Goal: Check status: Check status

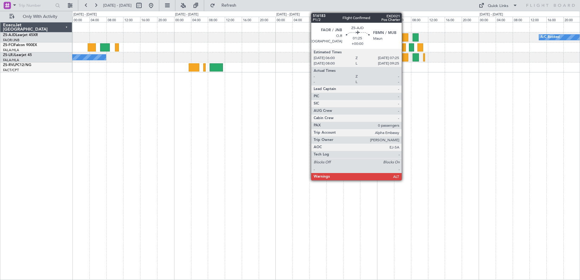
click at [405, 35] on div at bounding box center [405, 37] width 6 height 8
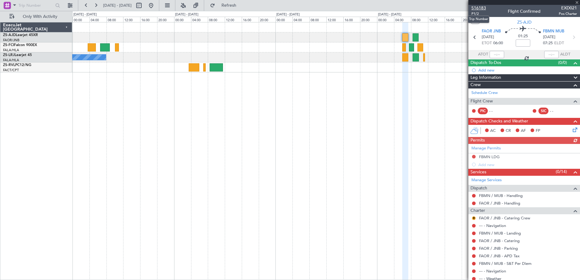
click at [485, 10] on span "516183" at bounding box center [479, 8] width 15 height 6
drag, startPoint x: 171, startPoint y: 5, endPoint x: 168, endPoint y: 8, distance: 4.3
click at [156, 5] on button at bounding box center [151, 6] width 10 height 10
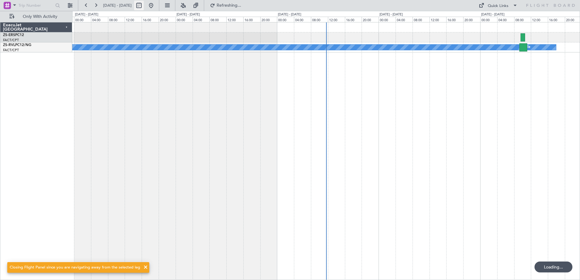
click at [144, 8] on button at bounding box center [139, 6] width 10 height 10
select select "9"
select select "2025"
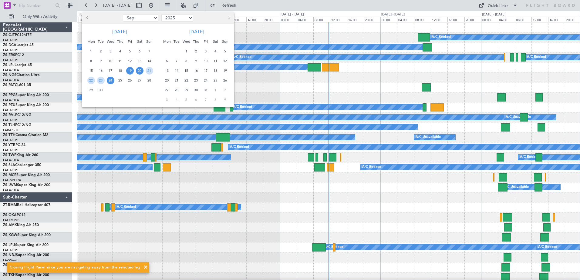
click at [141, 70] on span "20" at bounding box center [140, 71] width 8 height 8
drag, startPoint x: 93, startPoint y: 80, endPoint x: 109, endPoint y: 82, distance: 16.5
click at [94, 80] on span "22" at bounding box center [91, 81] width 8 height 8
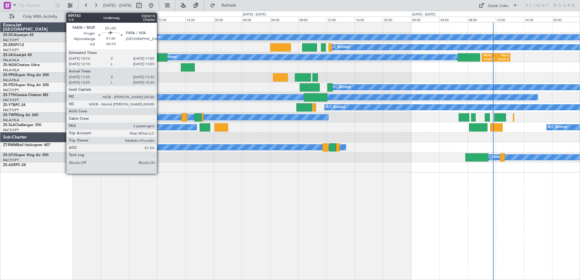
click at [160, 57] on div at bounding box center [161, 57] width 11 height 8
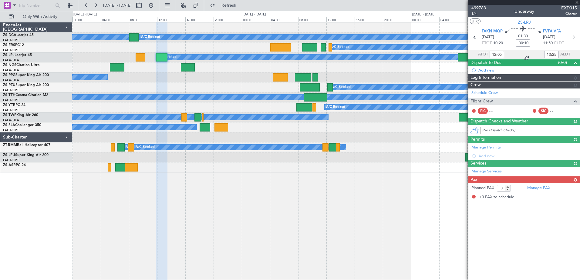
click at [480, 6] on span "499763" at bounding box center [479, 8] width 15 height 6
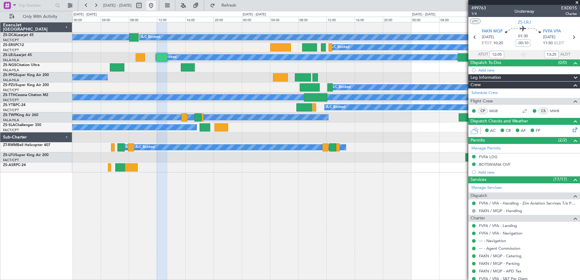
click at [156, 5] on button at bounding box center [151, 6] width 10 height 10
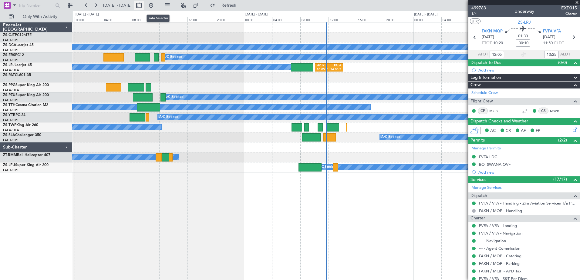
click at [144, 5] on button at bounding box center [139, 6] width 10 height 10
select select "9"
select select "2025"
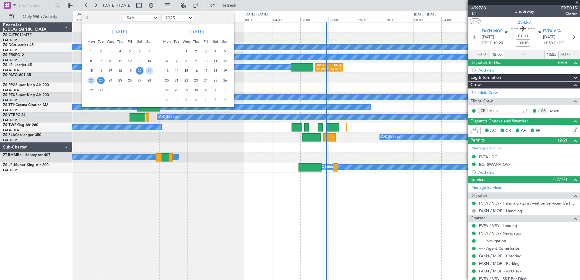
click at [229, 16] on button "Next month" at bounding box center [229, 18] width 7 height 10
click at [176, 81] on span "23" at bounding box center [177, 81] width 8 height 8
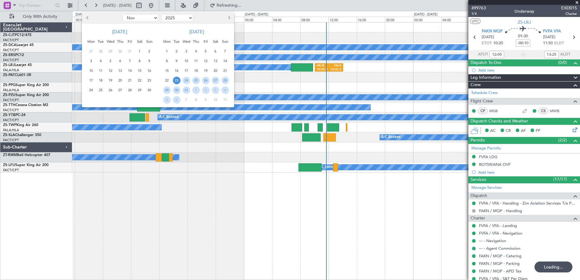
click at [176, 81] on span "23" at bounding box center [177, 81] width 8 height 8
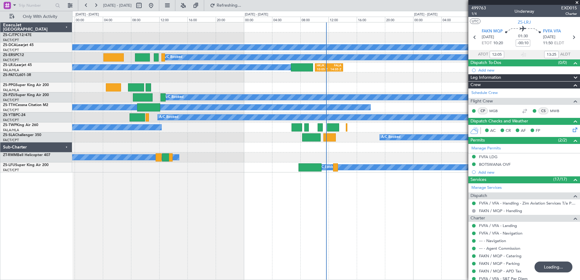
select select "12"
